Goal: Use online tool/utility: Utilize a website feature to perform a specific function

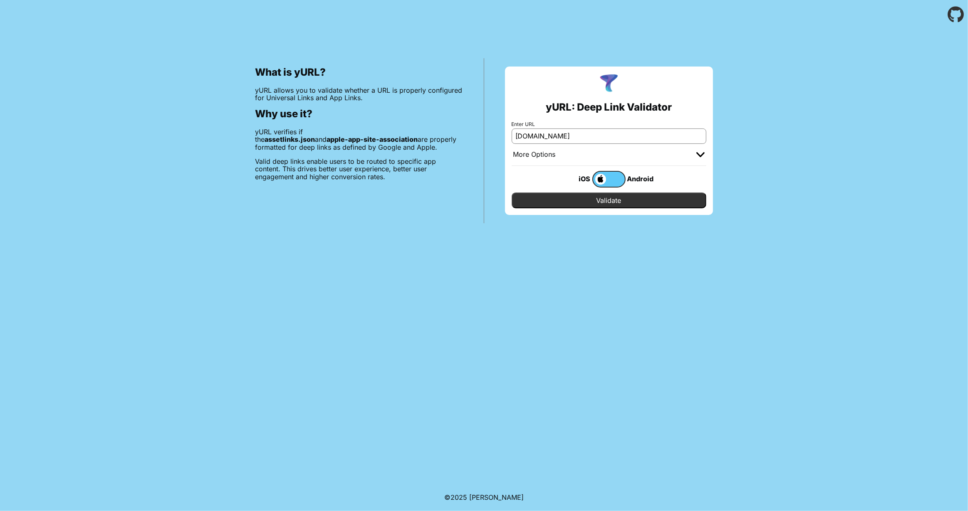
type input "[DOMAIN_NAME]"
click at [512, 193] on input "Validate" at bounding box center [609, 201] width 195 height 16
click at [578, 196] on input "Validate" at bounding box center [609, 201] width 195 height 16
click at [708, 153] on div "yURL: Deep Link Validator Enter URL [DOMAIN_NAME] More Options Apple App Prefix…" at bounding box center [609, 141] width 208 height 149
click at [703, 155] on img at bounding box center [700, 154] width 8 height 5
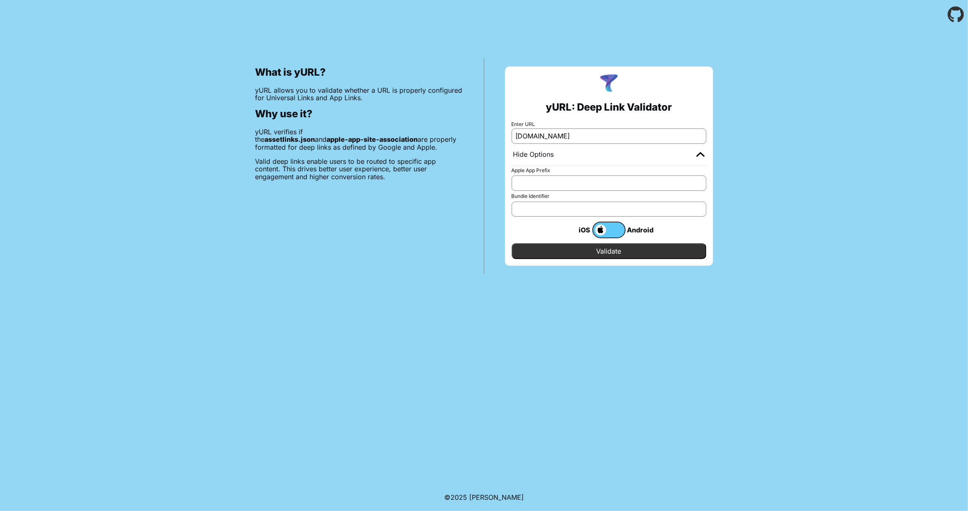
click at [703, 155] on img at bounding box center [700, 154] width 8 height 5
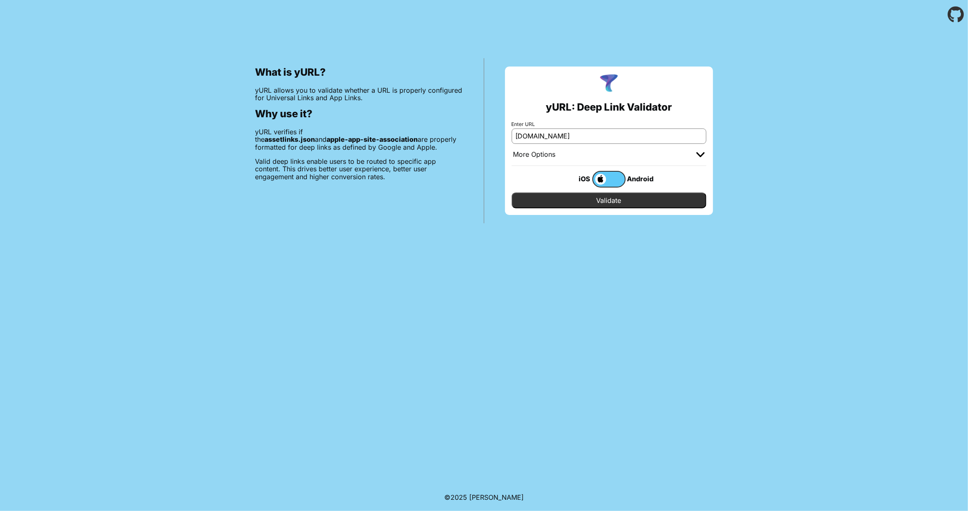
click at [601, 201] on input "Validate" at bounding box center [609, 201] width 195 height 16
click at [551, 198] on input "Validate" at bounding box center [609, 201] width 195 height 16
